Goal: Task Accomplishment & Management: Manage account settings

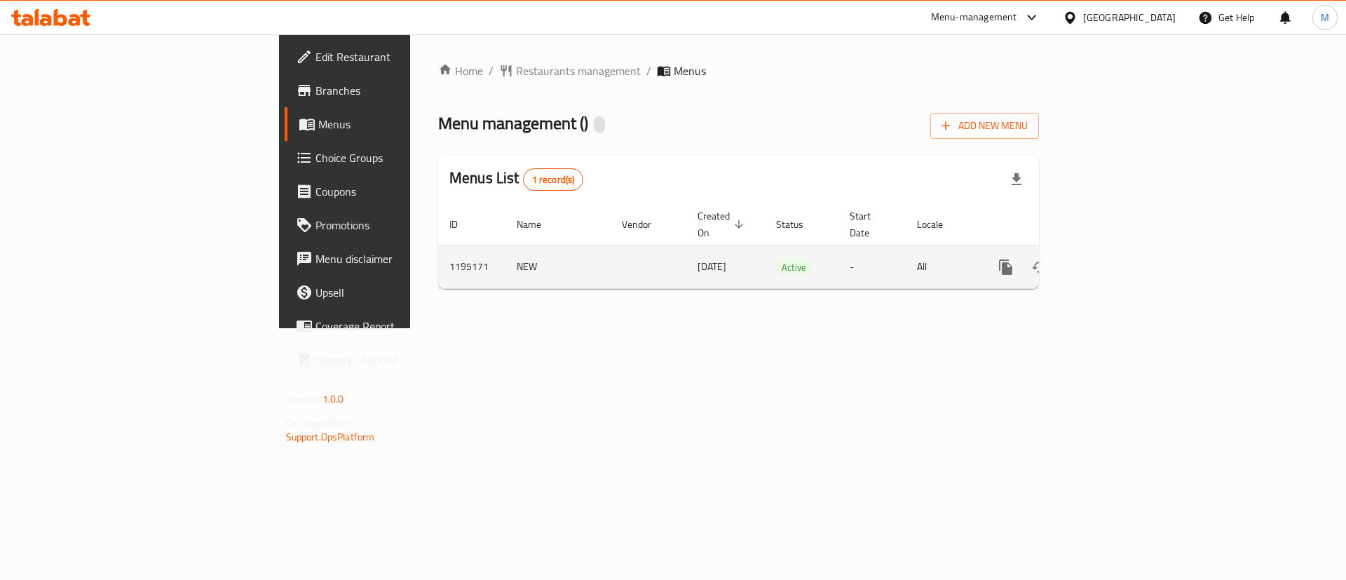
click at [1114, 261] on icon "enhanced table" at bounding box center [1107, 267] width 13 height 13
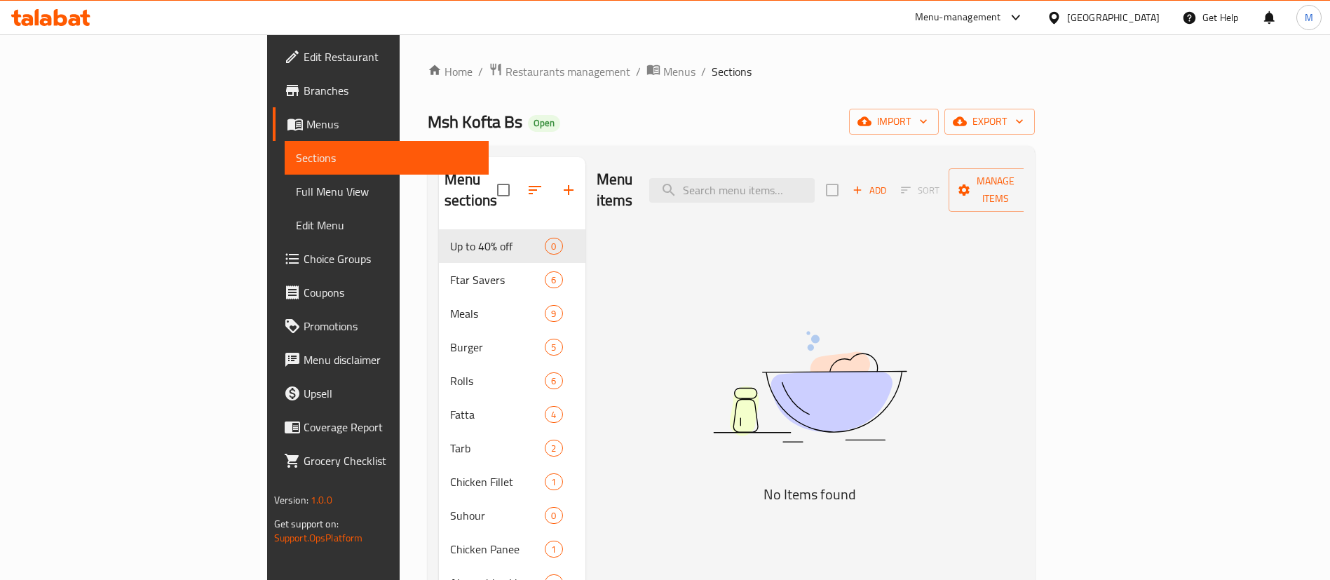
click at [304, 261] on span "Choice Groups" at bounding box center [391, 258] width 175 height 17
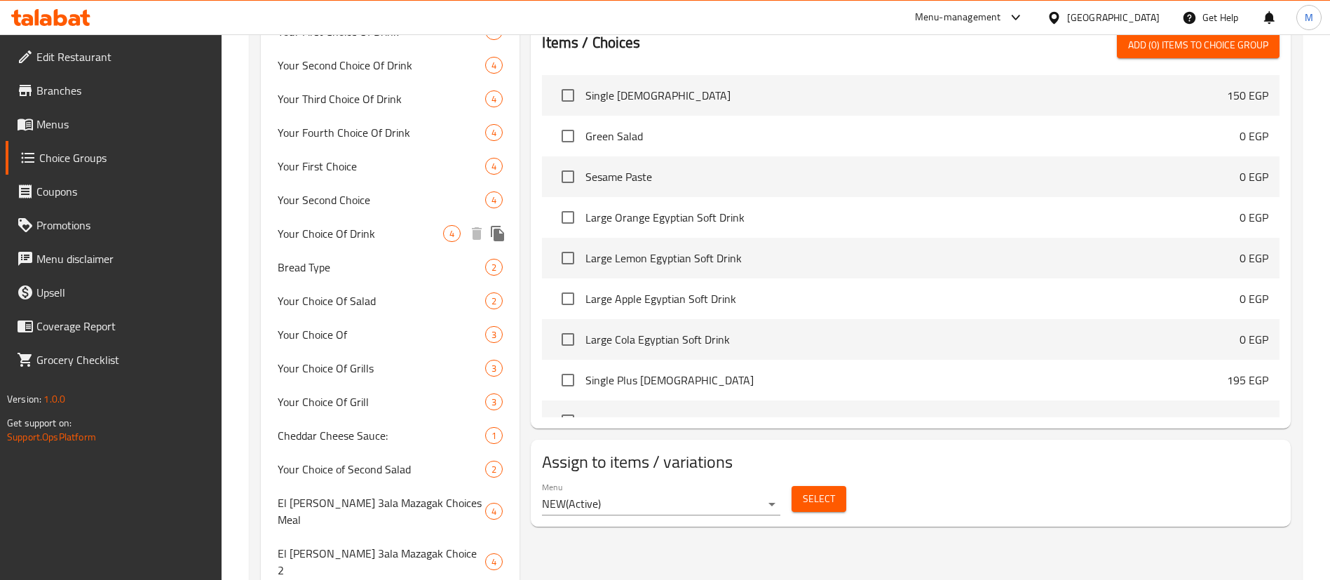
scroll to position [736, 0]
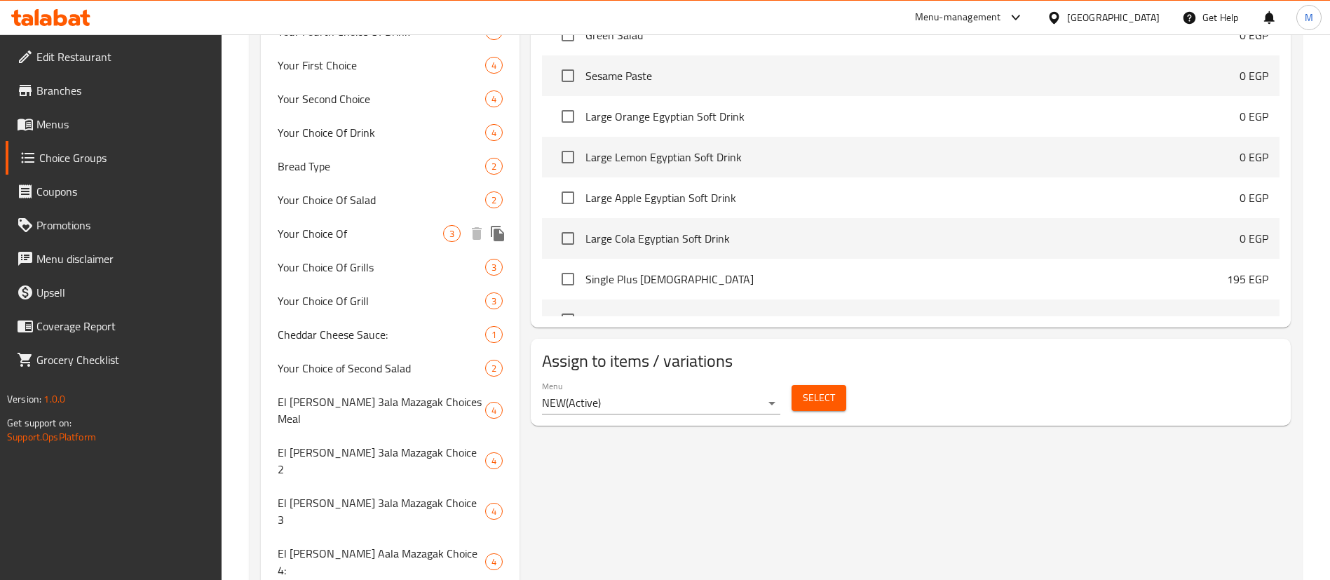
click at [375, 237] on span "Your Choice Of" at bounding box center [361, 233] width 166 height 17
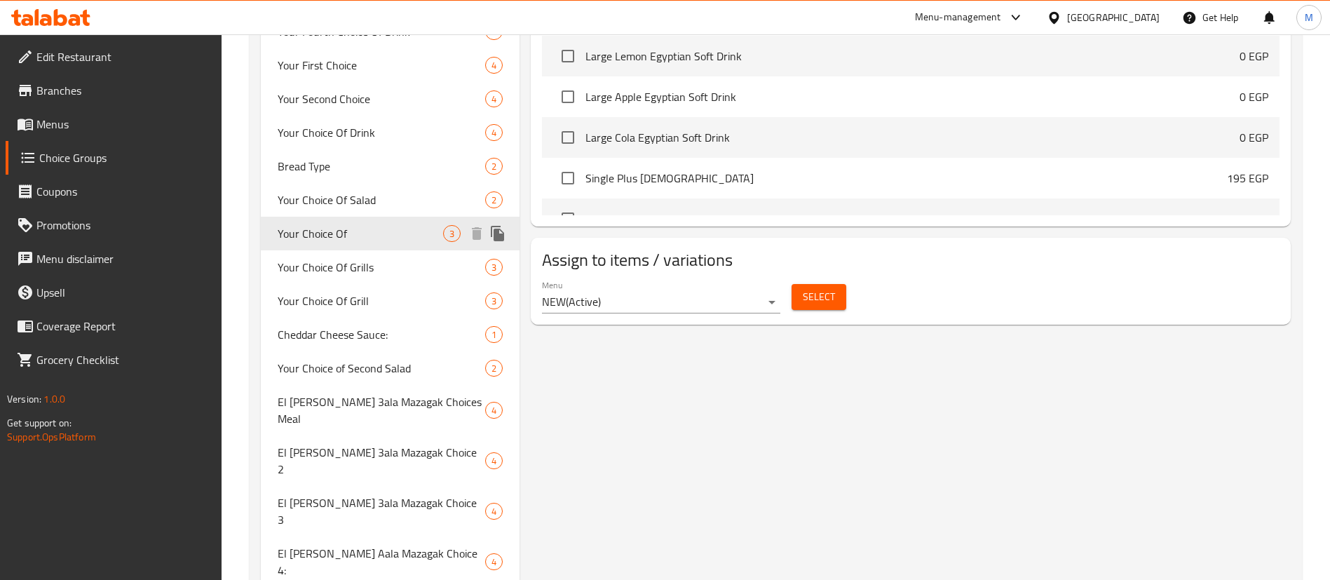
type input "Your Choice Of"
type input "إختيارك من"
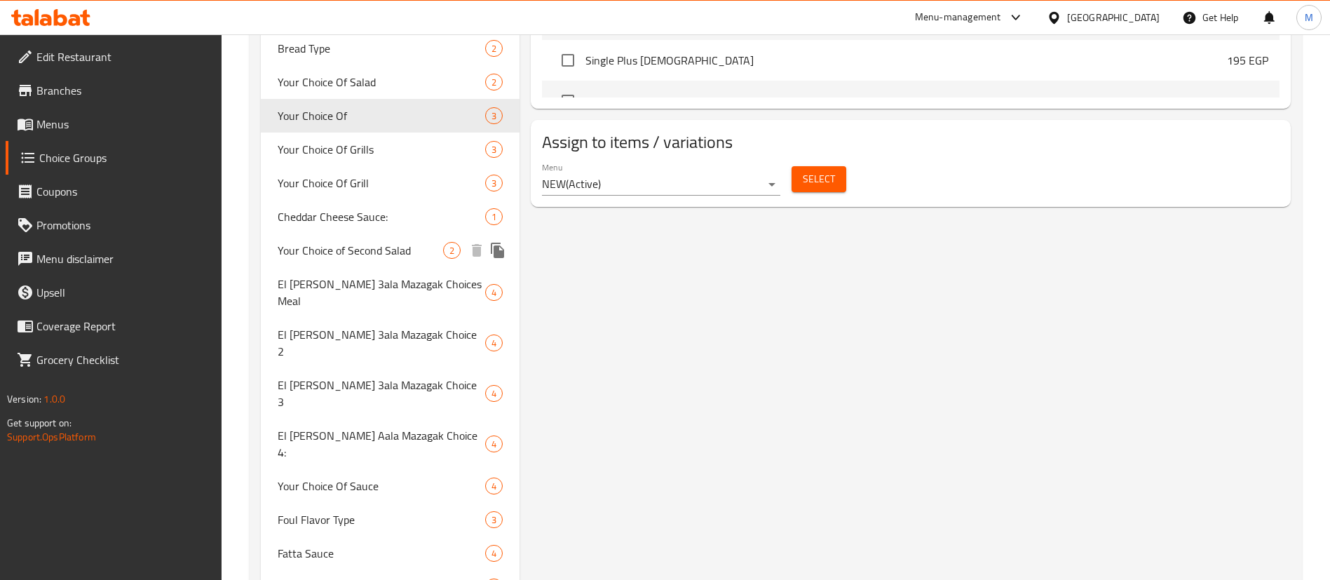
scroll to position [856, 0]
click at [357, 577] on span "Bread Bite Type" at bounding box center [361, 585] width 166 height 17
type input "Bread Bite Type"
type input "نوع اللقمة خبز"
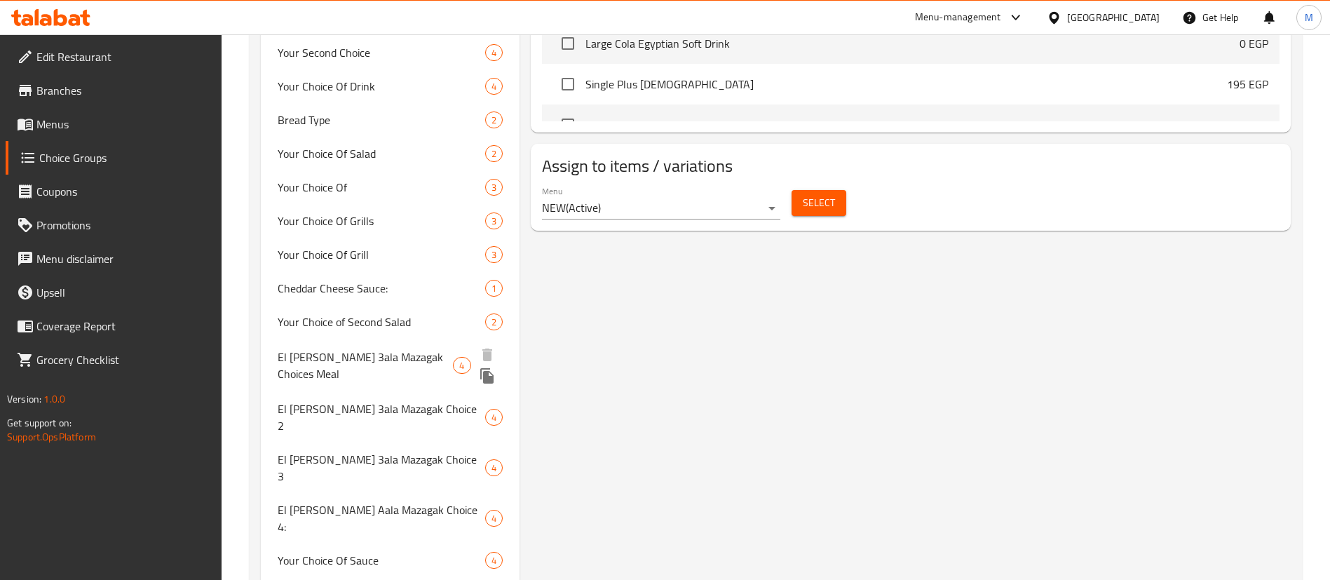
scroll to position [750, 0]
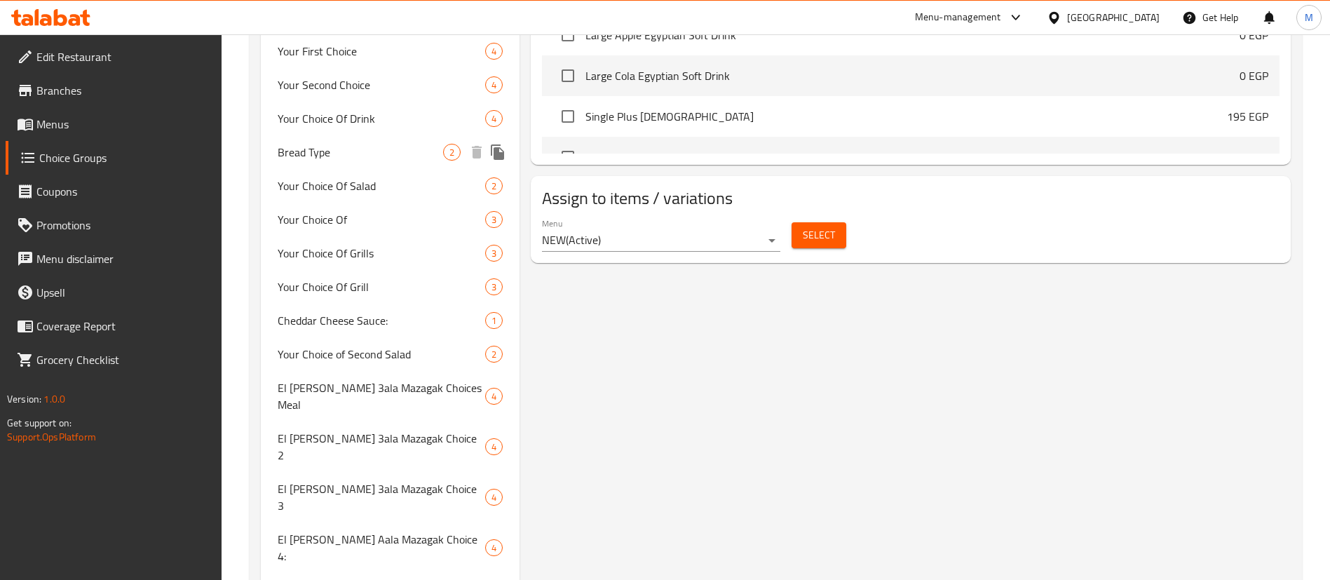
click at [395, 161] on div "Bread Type 2" at bounding box center [390, 152] width 259 height 34
type input "Bread Type"
type input "نوع العيش"
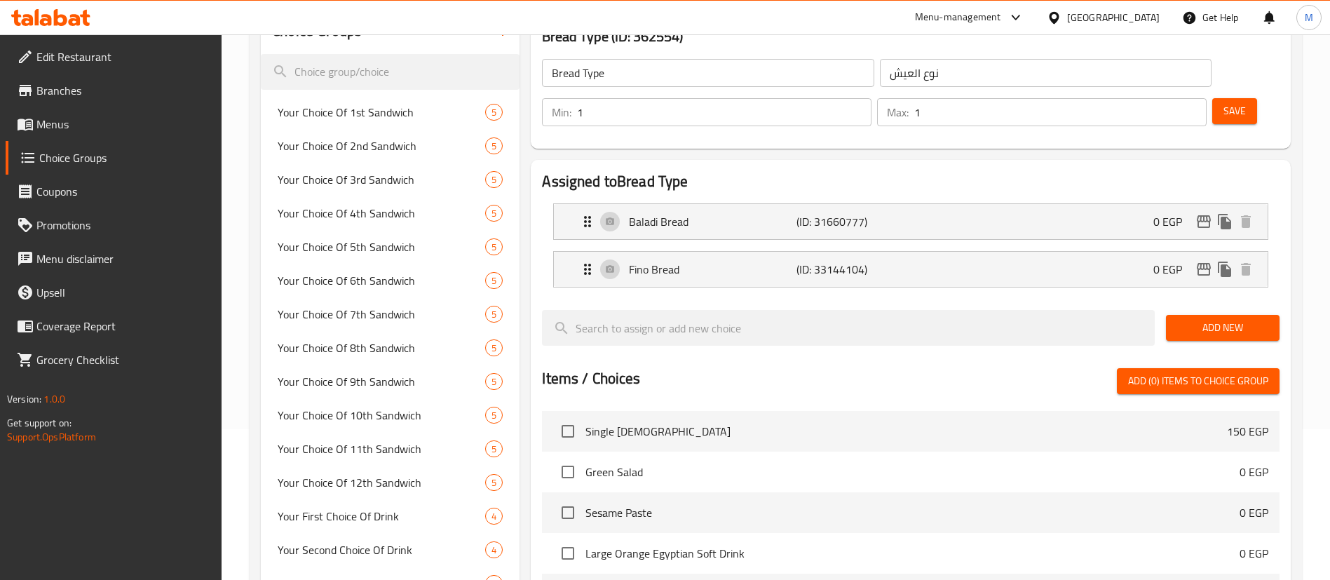
scroll to position [119, 0]
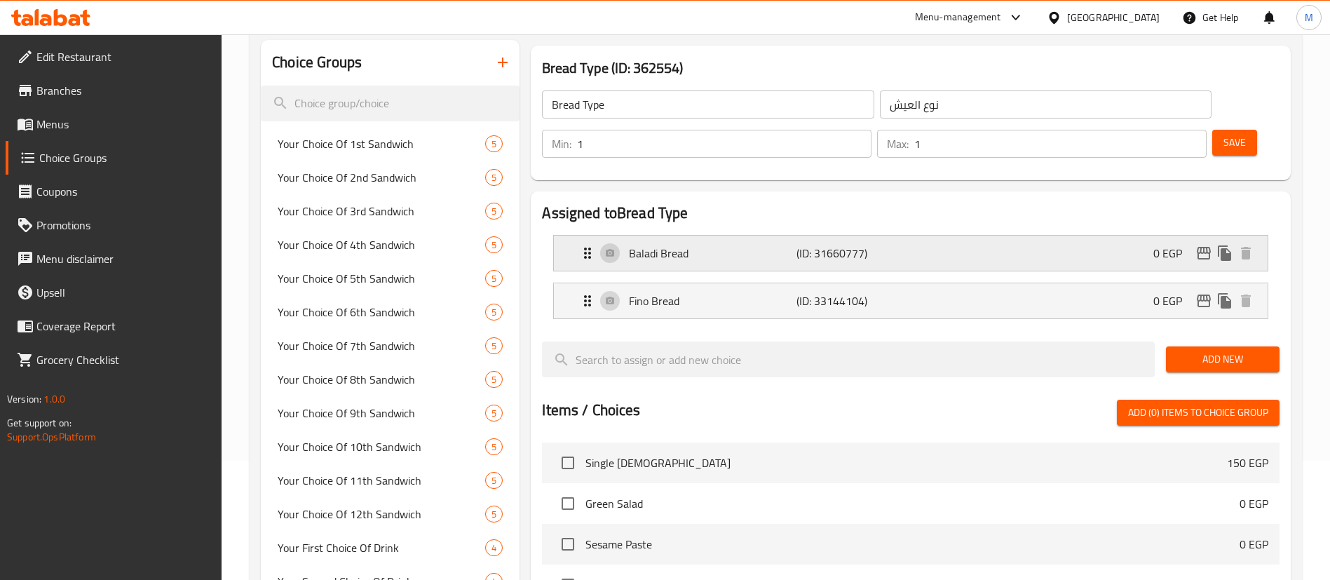
click at [663, 245] on p "Baladi Bread" at bounding box center [712, 253] width 167 height 17
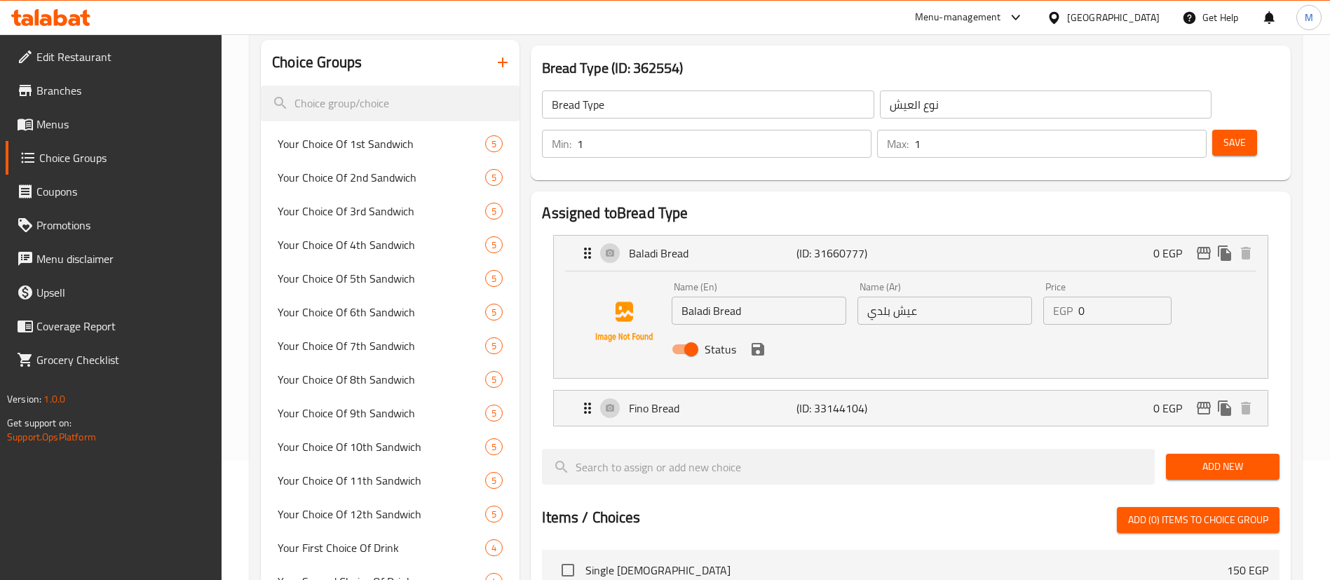
click at [686, 297] on input "Baladi Bread" at bounding box center [759, 311] width 175 height 28
type input "[PERSON_NAME]"
click at [878, 297] on input "عيش بلدي" at bounding box center [945, 311] width 175 height 28
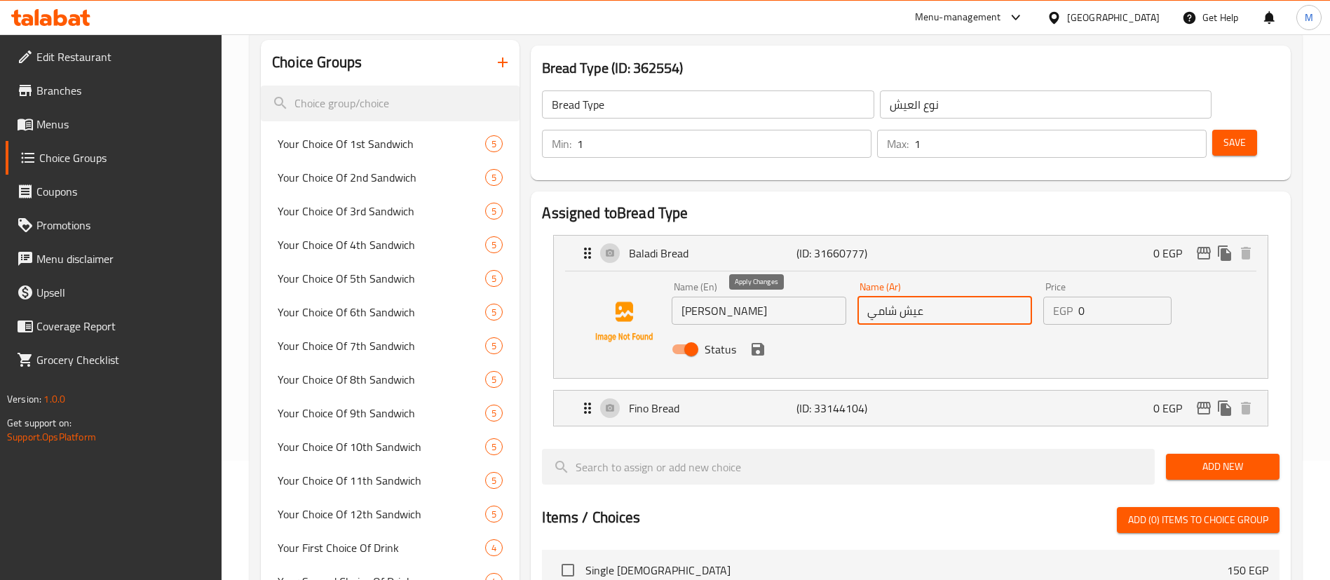
click at [760, 343] on icon "save" at bounding box center [758, 349] width 13 height 13
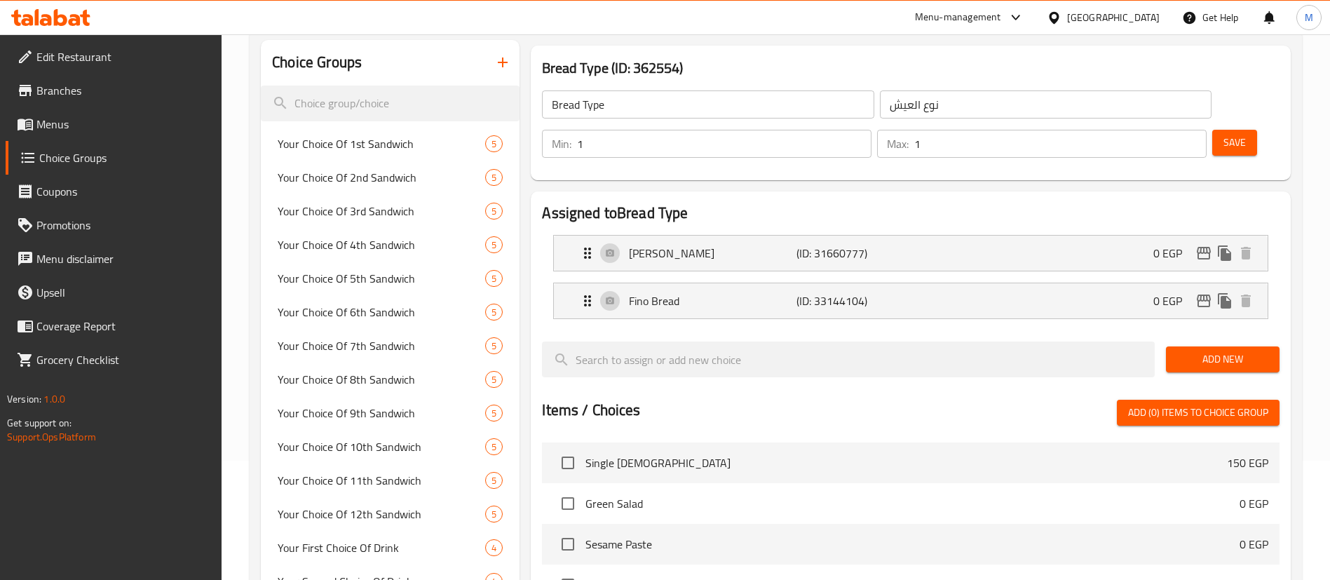
type input "عيش شامي"
click at [1224, 134] on span "Save" at bounding box center [1235, 143] width 22 height 18
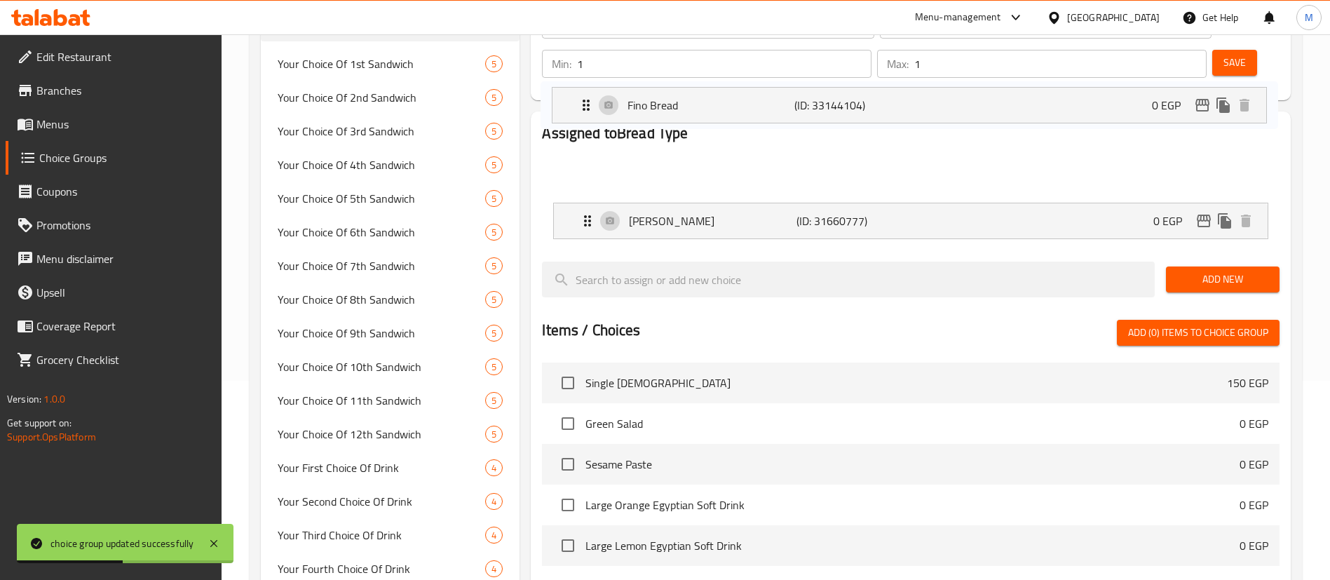
scroll to position [182, 0]
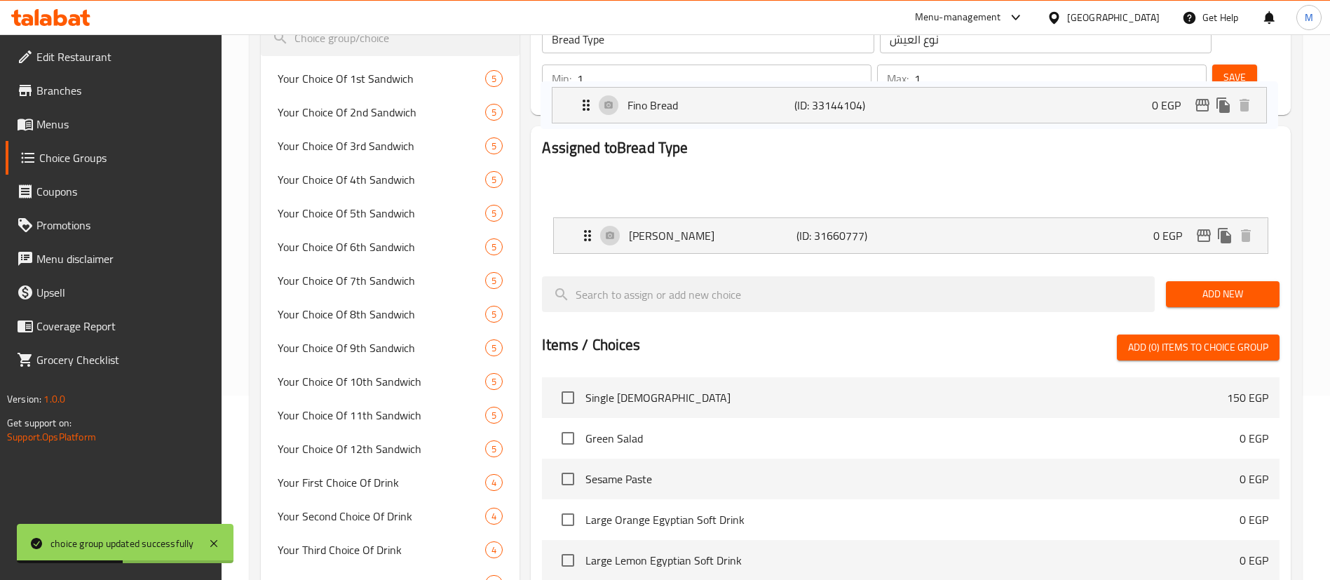
drag, startPoint x: 588, startPoint y: 153, endPoint x: 587, endPoint y: 97, distance: 55.4
click at [587, 138] on div "Assigned to Bread Type [PERSON_NAME] Bread (ID: 31660777) 0 EGP Name (En) [PERS…" at bounding box center [911, 202] width 738 height 128
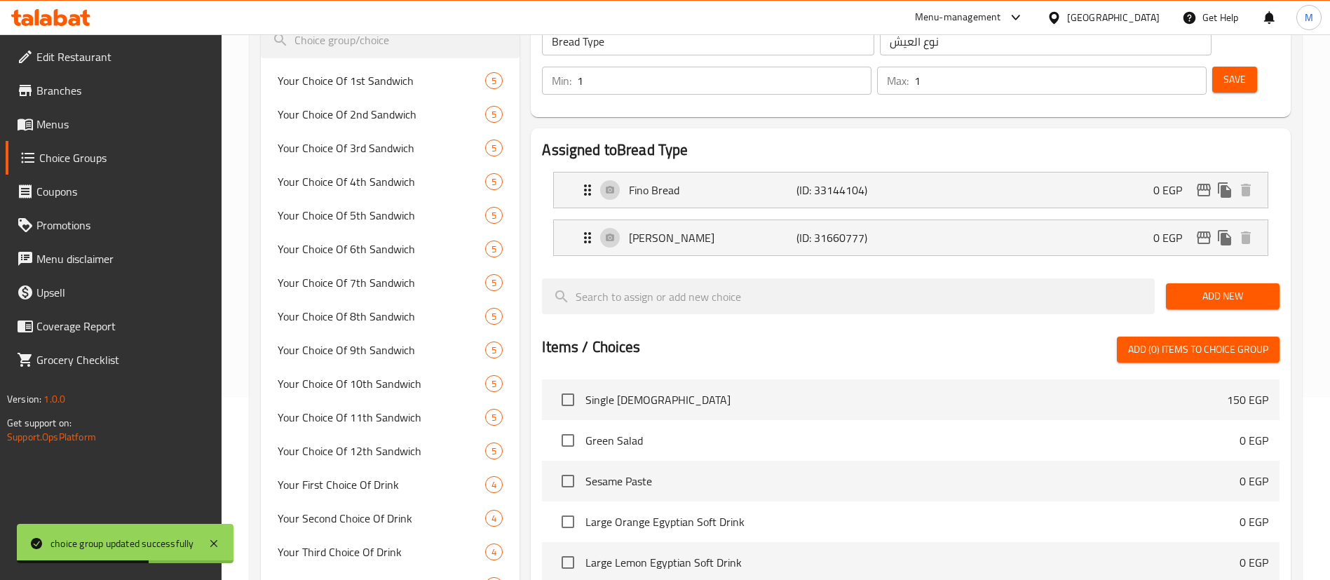
scroll to position [77, 0]
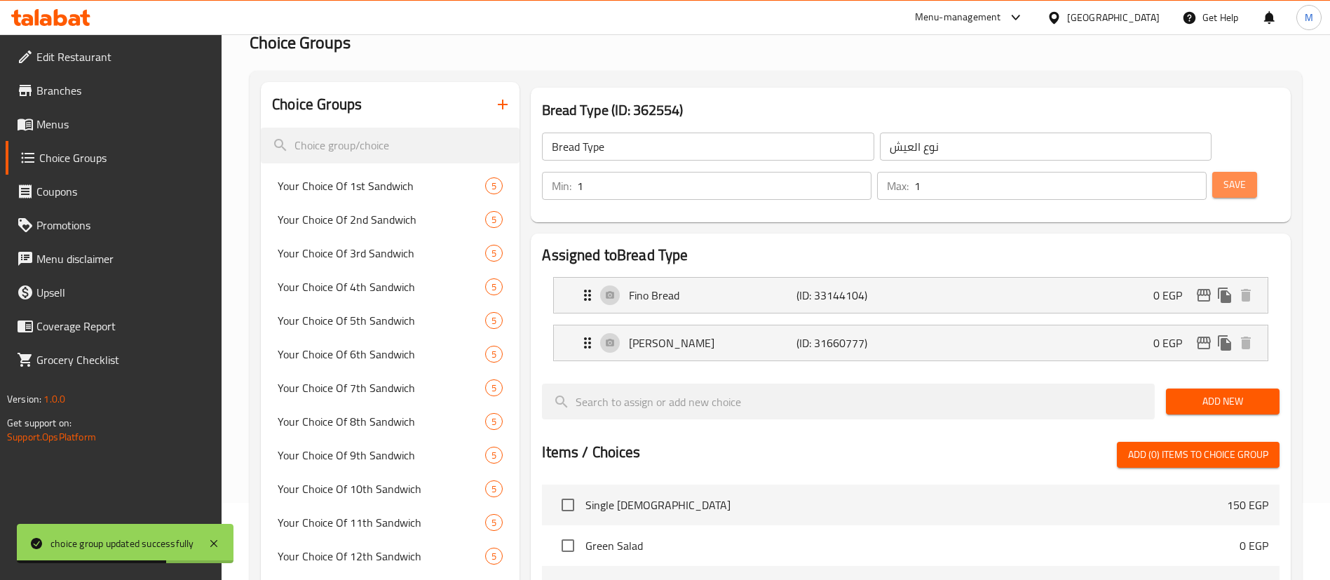
click at [1224, 176] on span "Save" at bounding box center [1235, 185] width 22 height 18
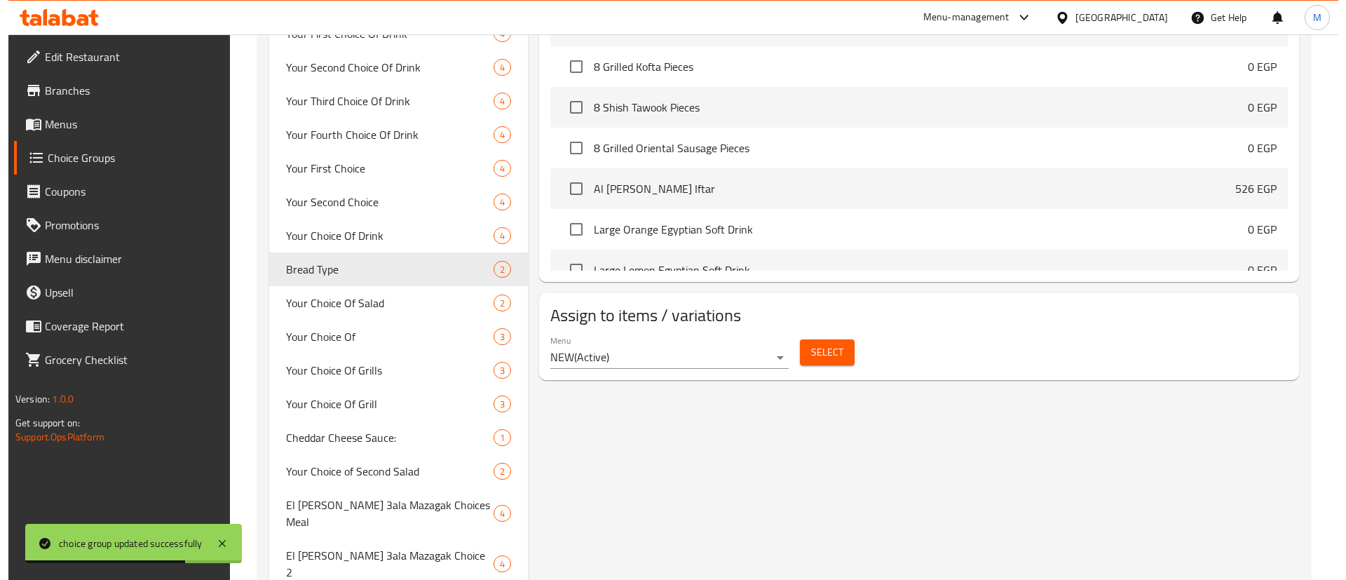
scroll to position [645, 0]
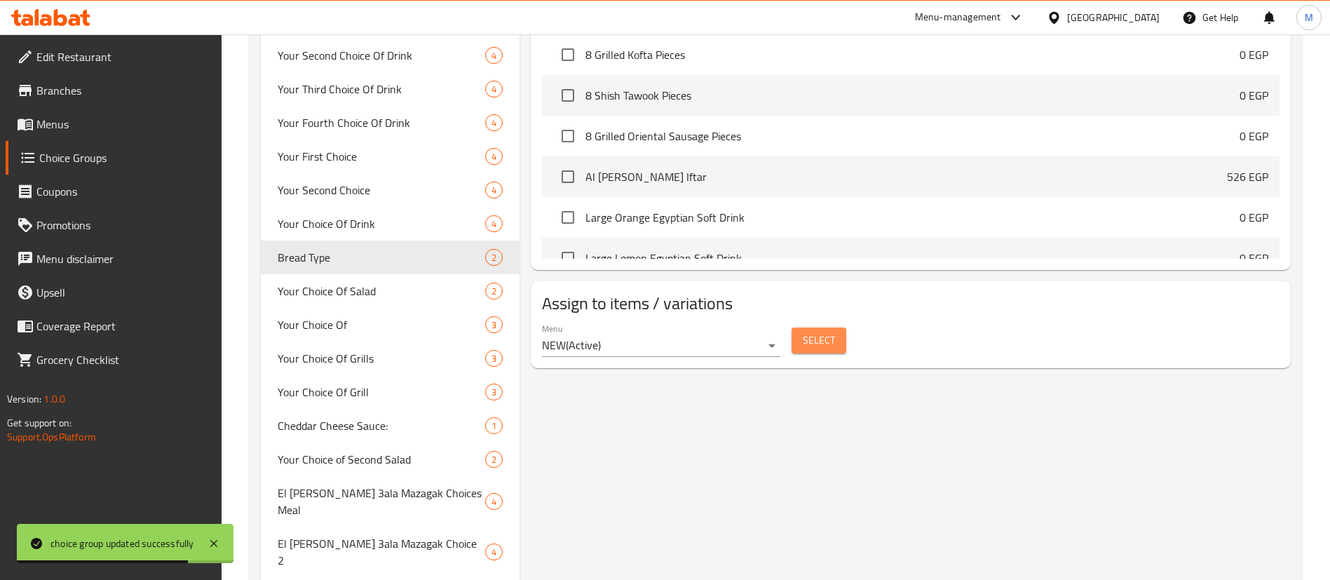
click at [813, 332] on span "Select" at bounding box center [819, 341] width 32 height 18
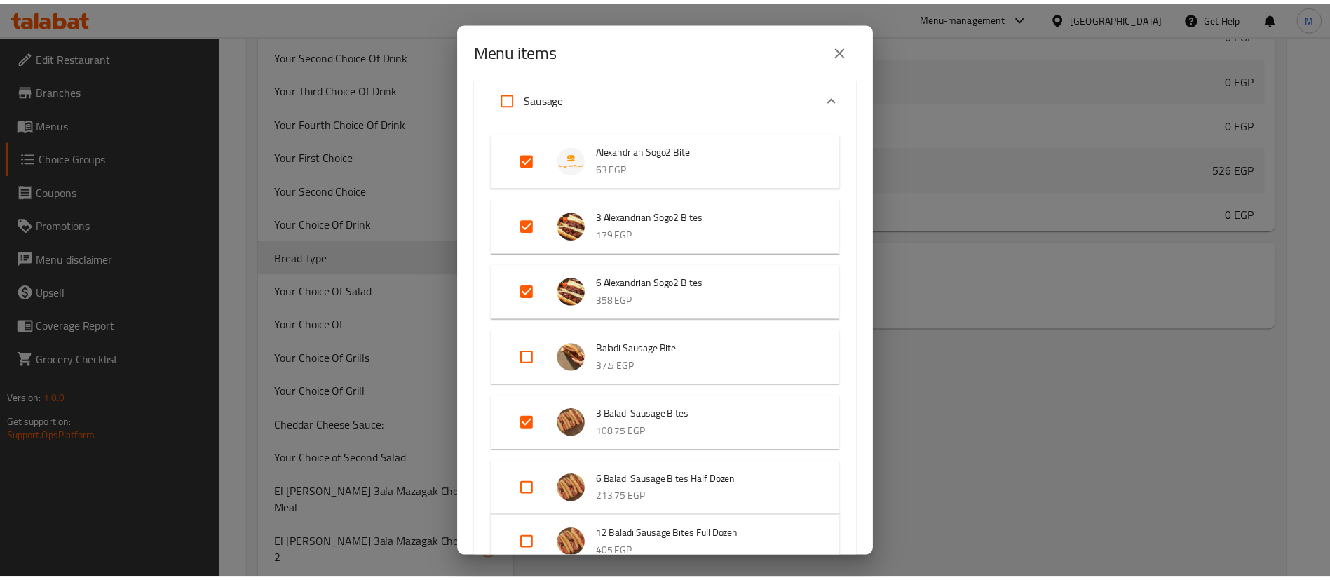
scroll to position [1591, 0]
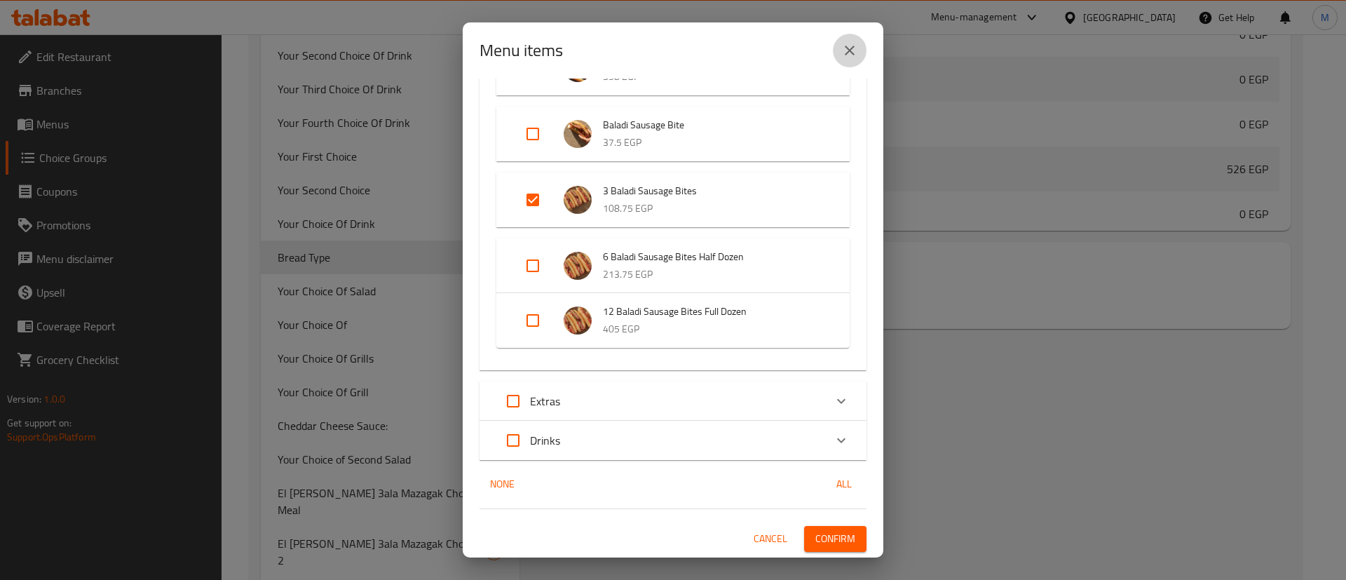
click at [843, 50] on icon "close" at bounding box center [850, 50] width 17 height 17
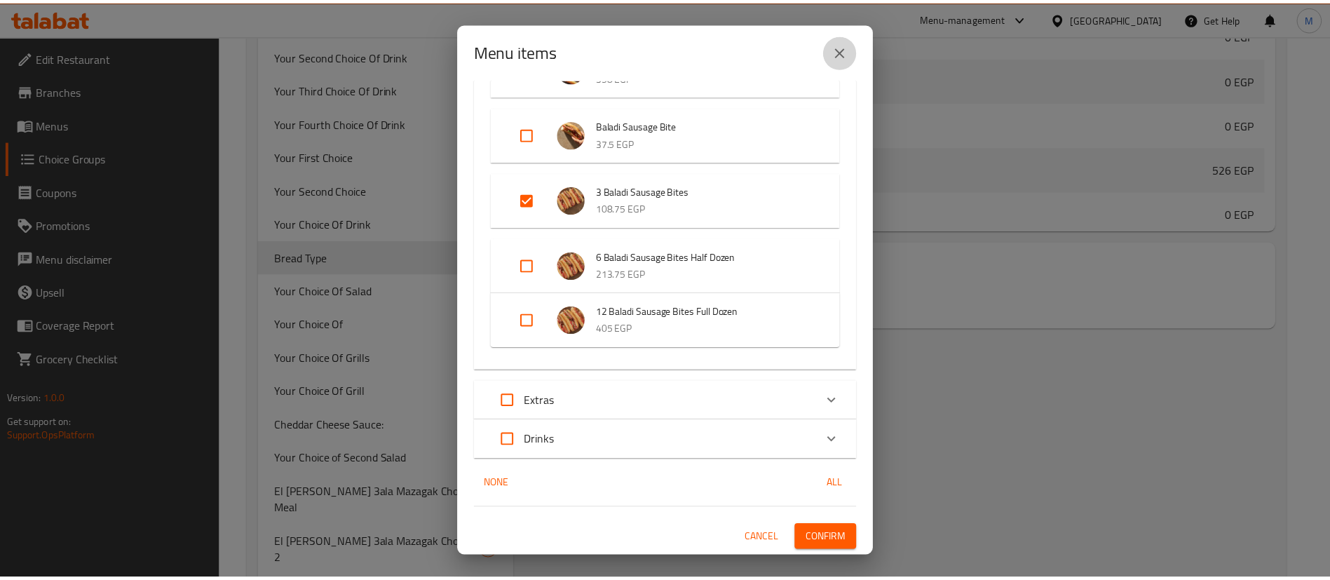
scroll to position [736, 0]
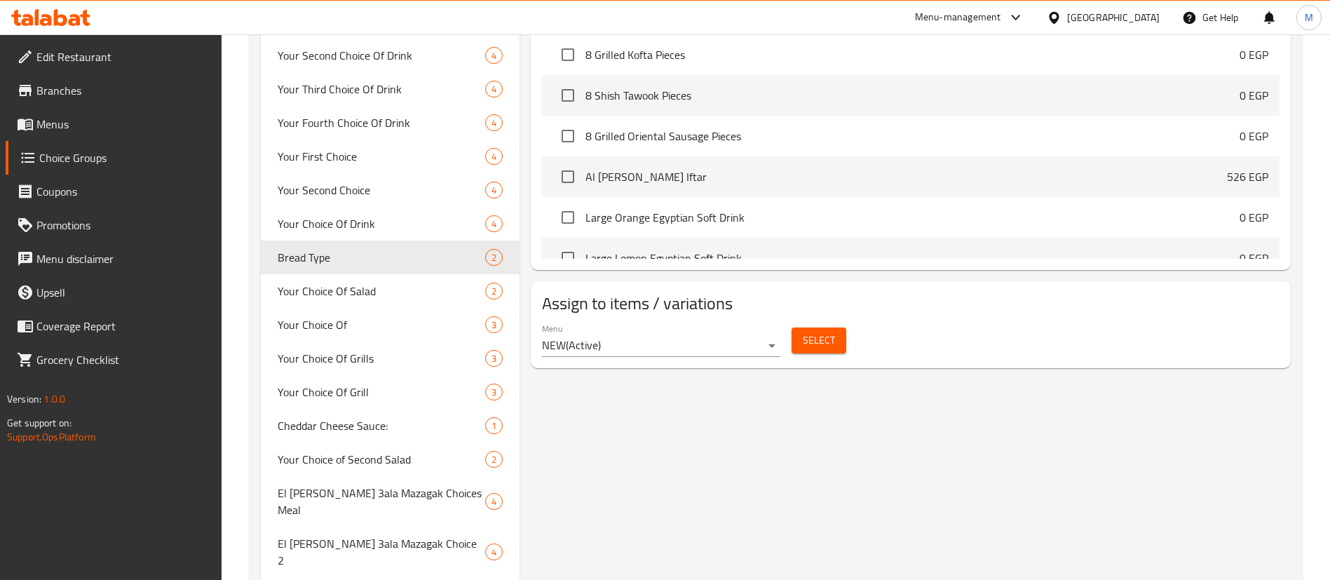
click at [74, 20] on icon at bounding box center [75, 20] width 12 height 12
